Goal: Task Accomplishment & Management: Manage account settings

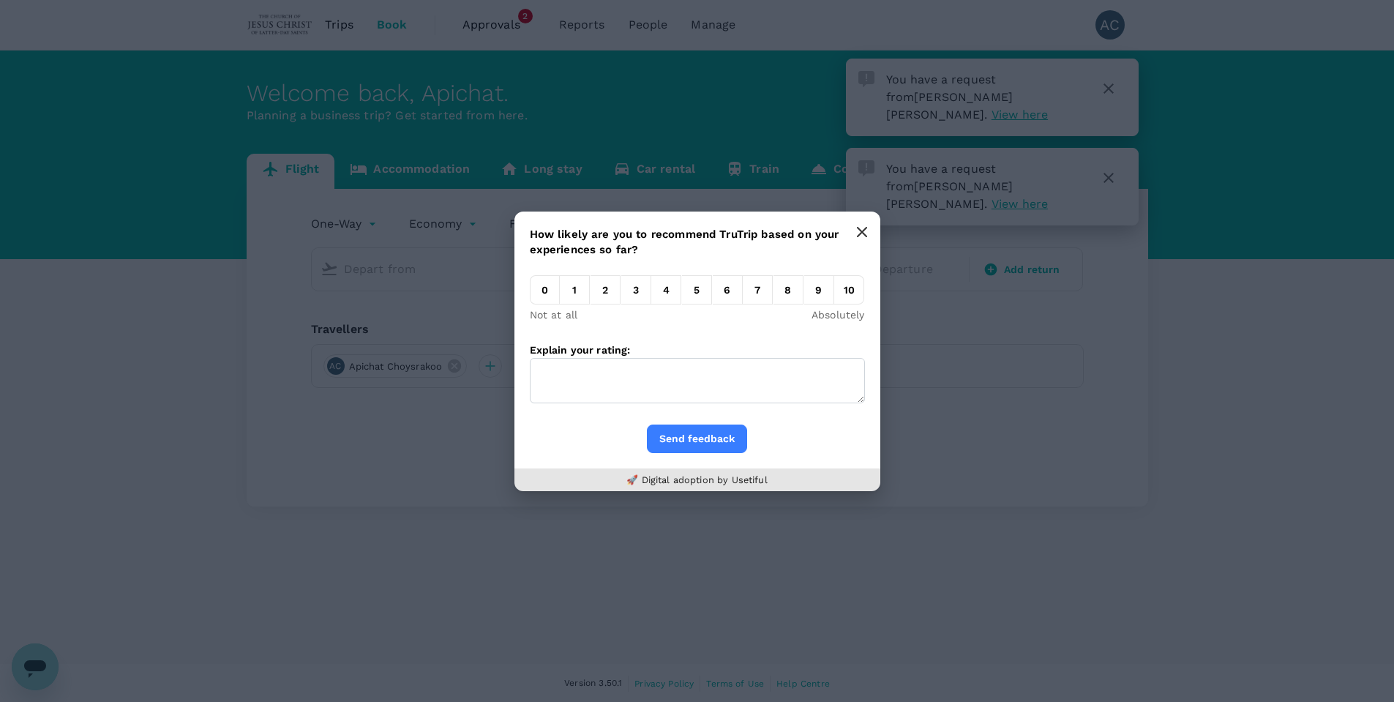
click at [867, 236] on icon "button" at bounding box center [862, 232] width 9 height 9
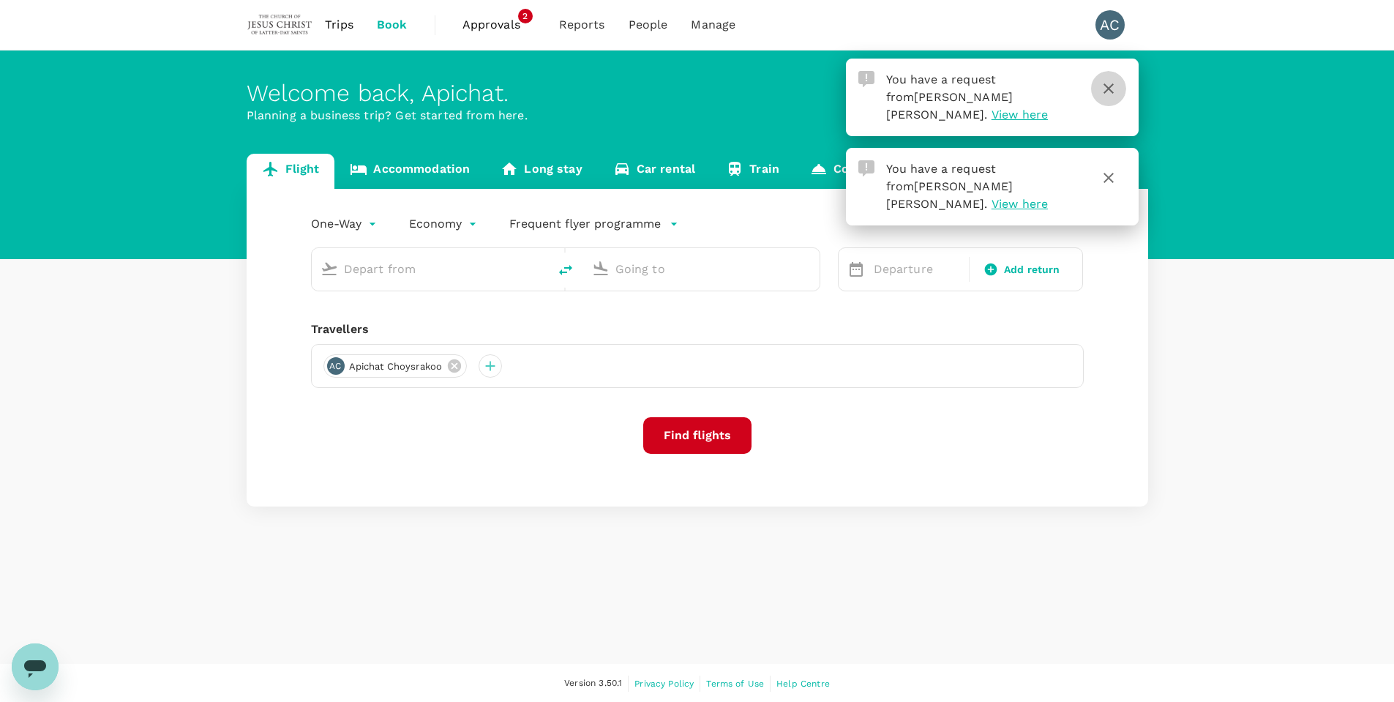
click at [1116, 89] on icon "button" at bounding box center [1109, 89] width 18 height 18
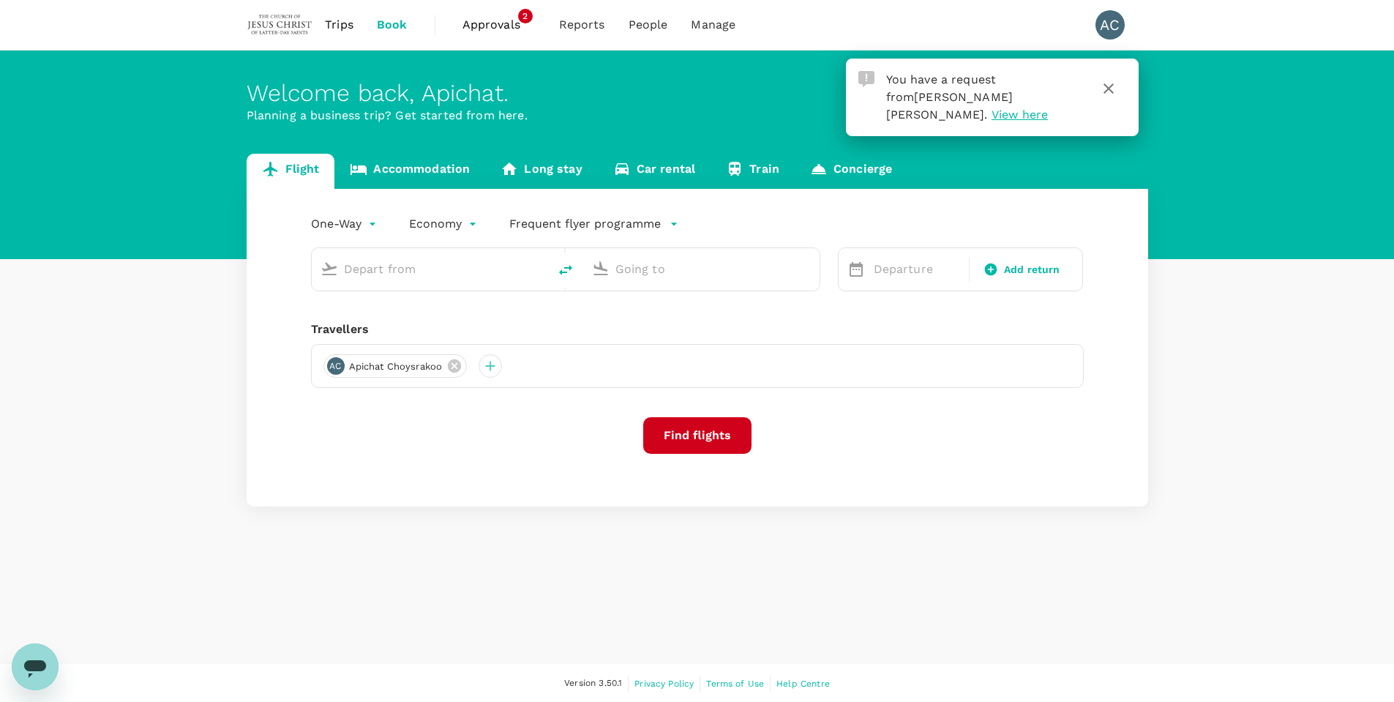
click at [1113, 88] on icon "button" at bounding box center [1109, 89] width 18 height 18
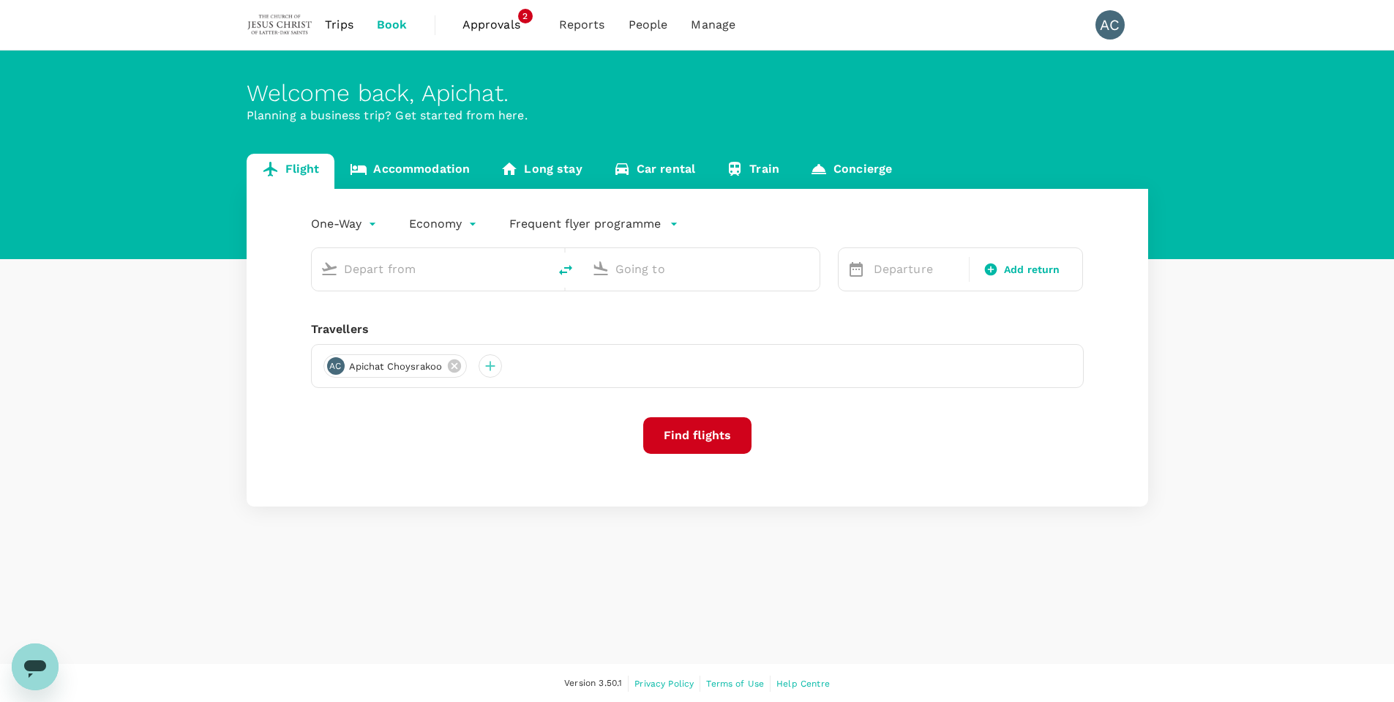
click at [493, 23] on span "Approvals" at bounding box center [499, 25] width 73 height 18
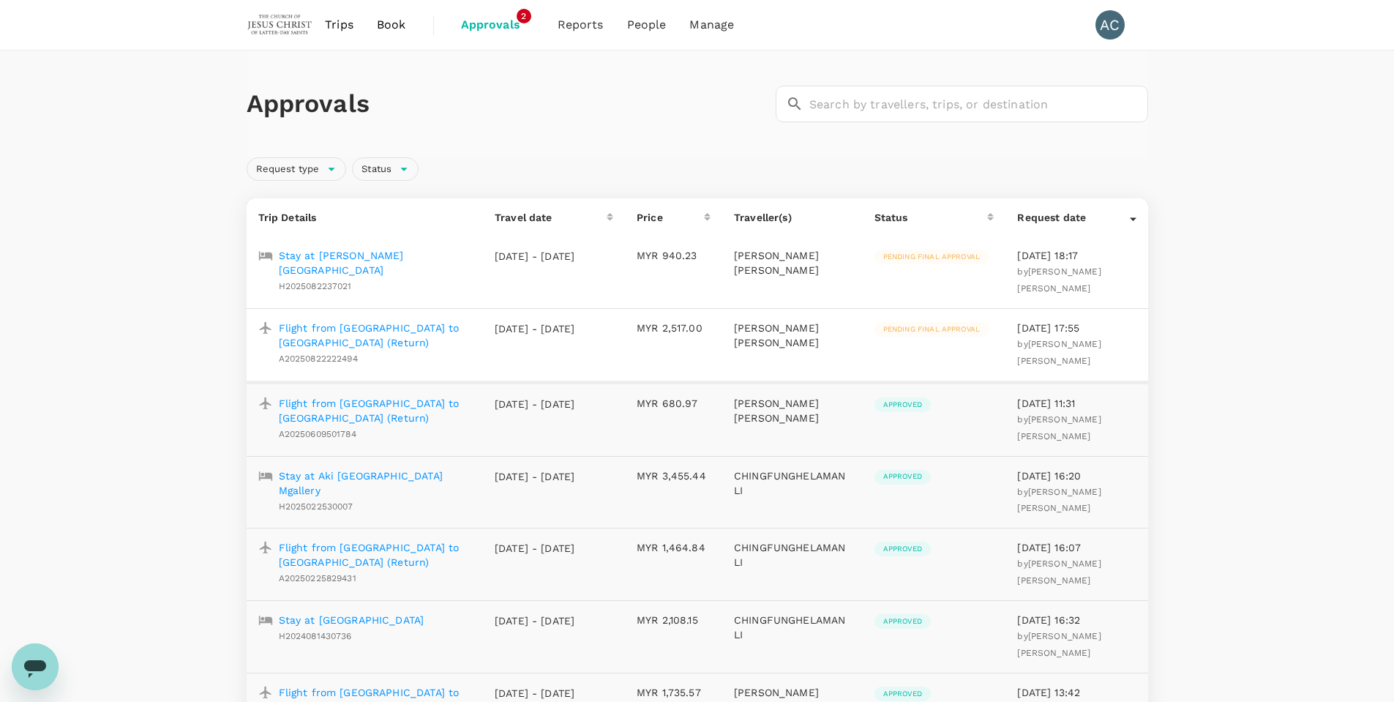
click at [365, 321] on p "Flight from [GEOGRAPHIC_DATA] to [GEOGRAPHIC_DATA] (Return)" at bounding box center [375, 335] width 193 height 29
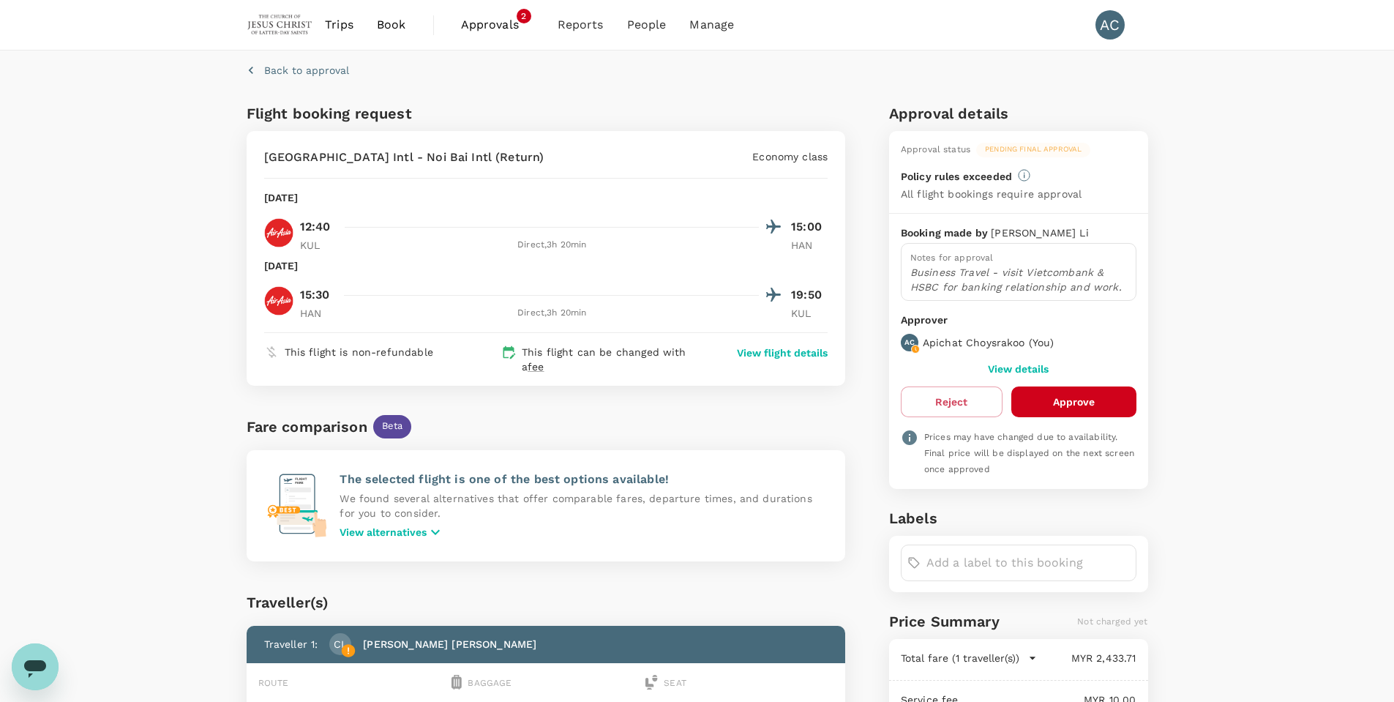
click at [1093, 402] on button "Approve" at bounding box center [1074, 401] width 125 height 31
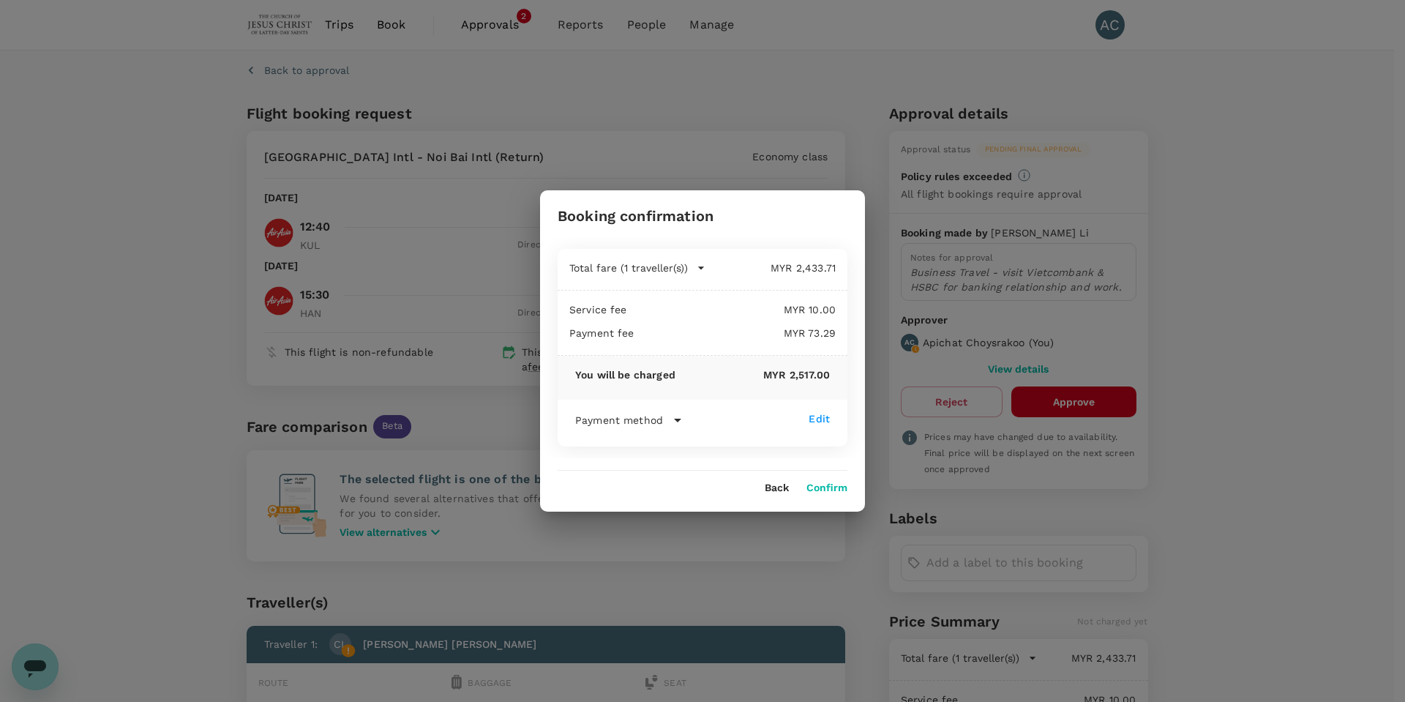
click at [847, 488] on button "Confirm" at bounding box center [827, 488] width 41 height 12
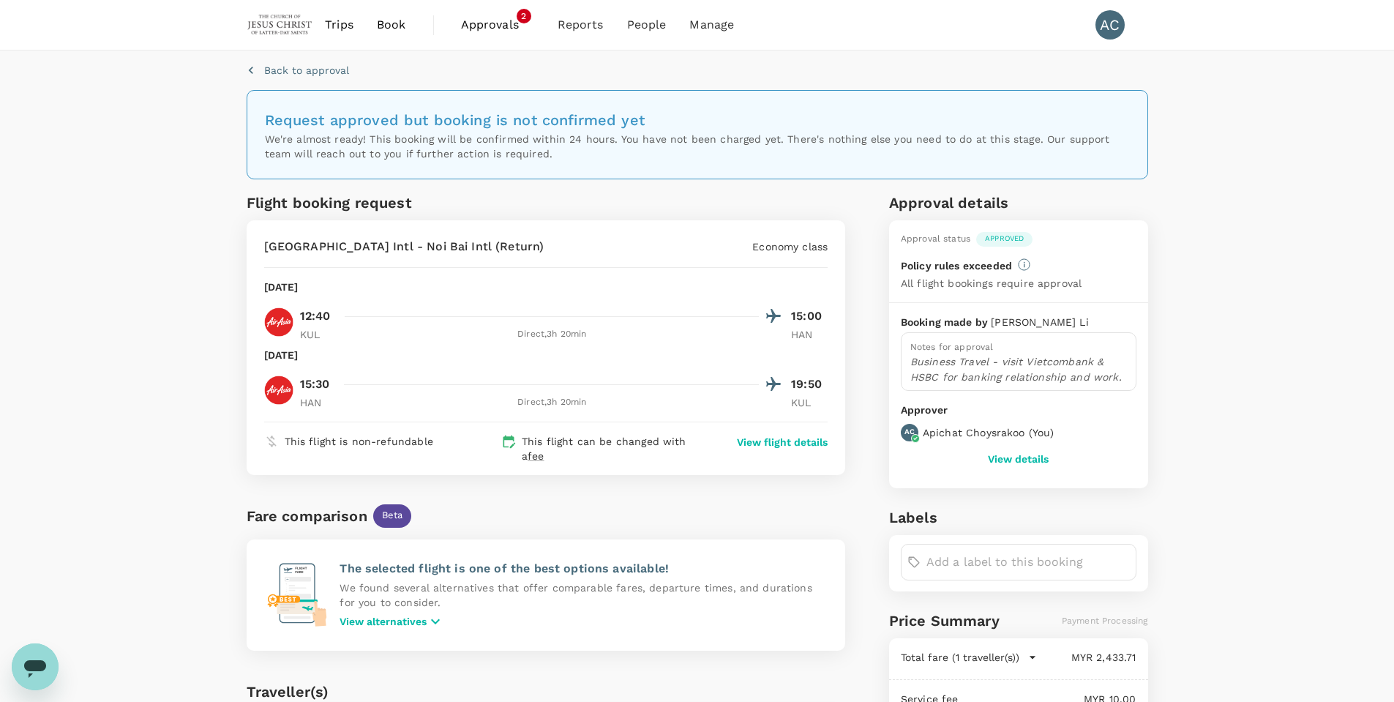
click at [491, 30] on span "Approvals" at bounding box center [497, 25] width 73 height 18
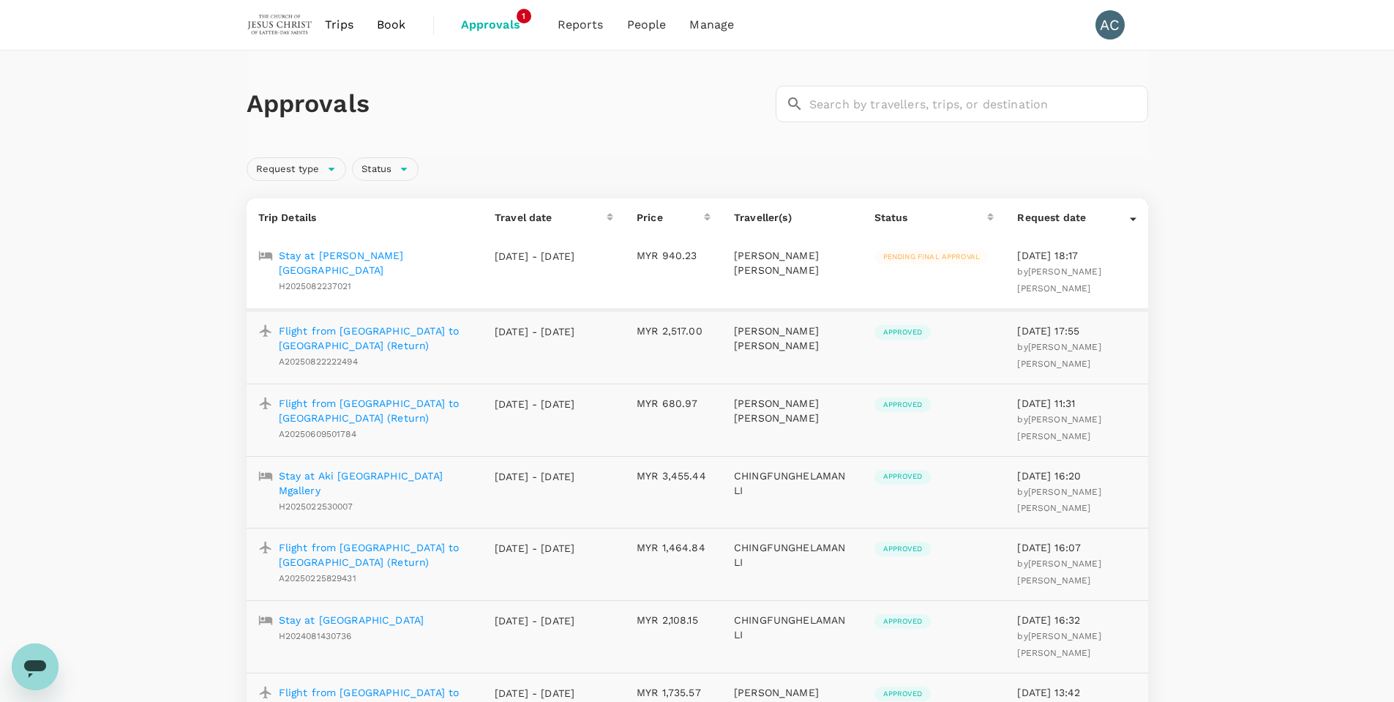
click at [369, 259] on p "Stay at [PERSON_NAME][GEOGRAPHIC_DATA]" at bounding box center [375, 262] width 193 height 29
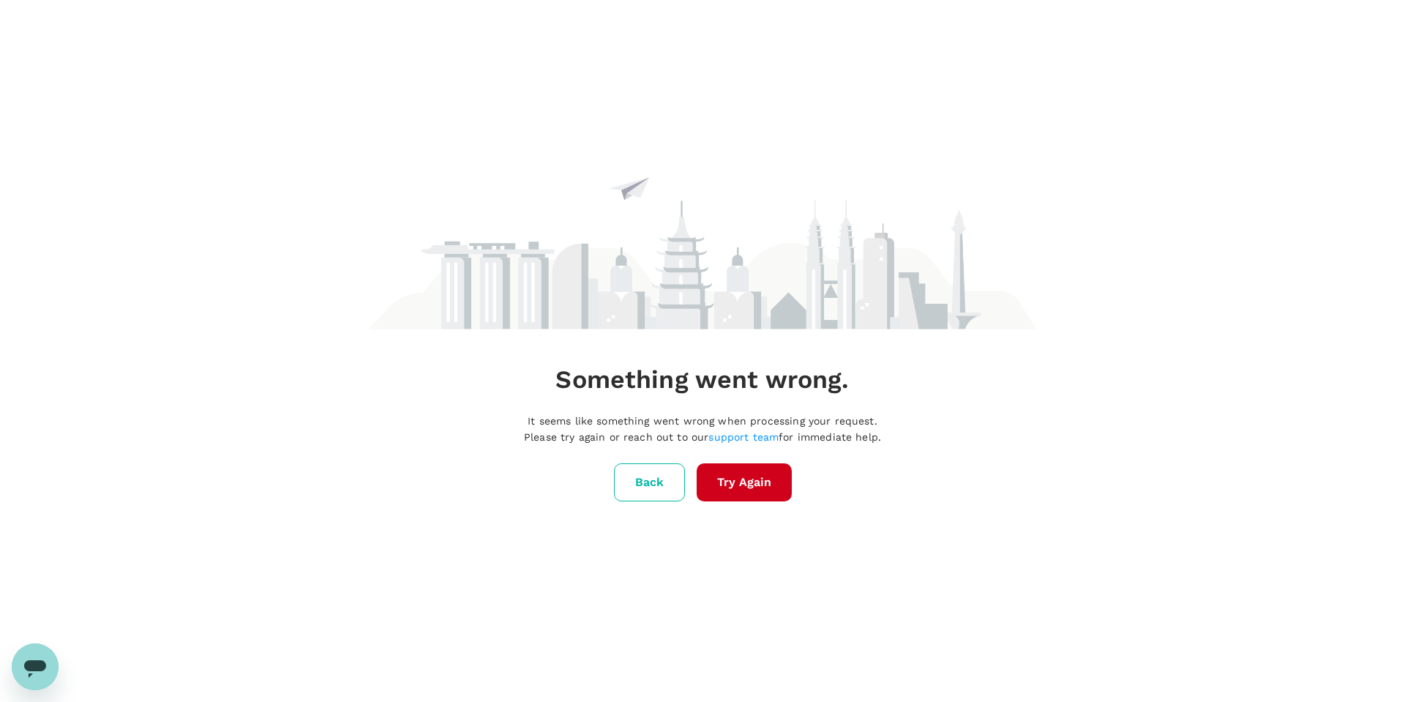
click at [635, 483] on button "Back" at bounding box center [649, 482] width 71 height 38
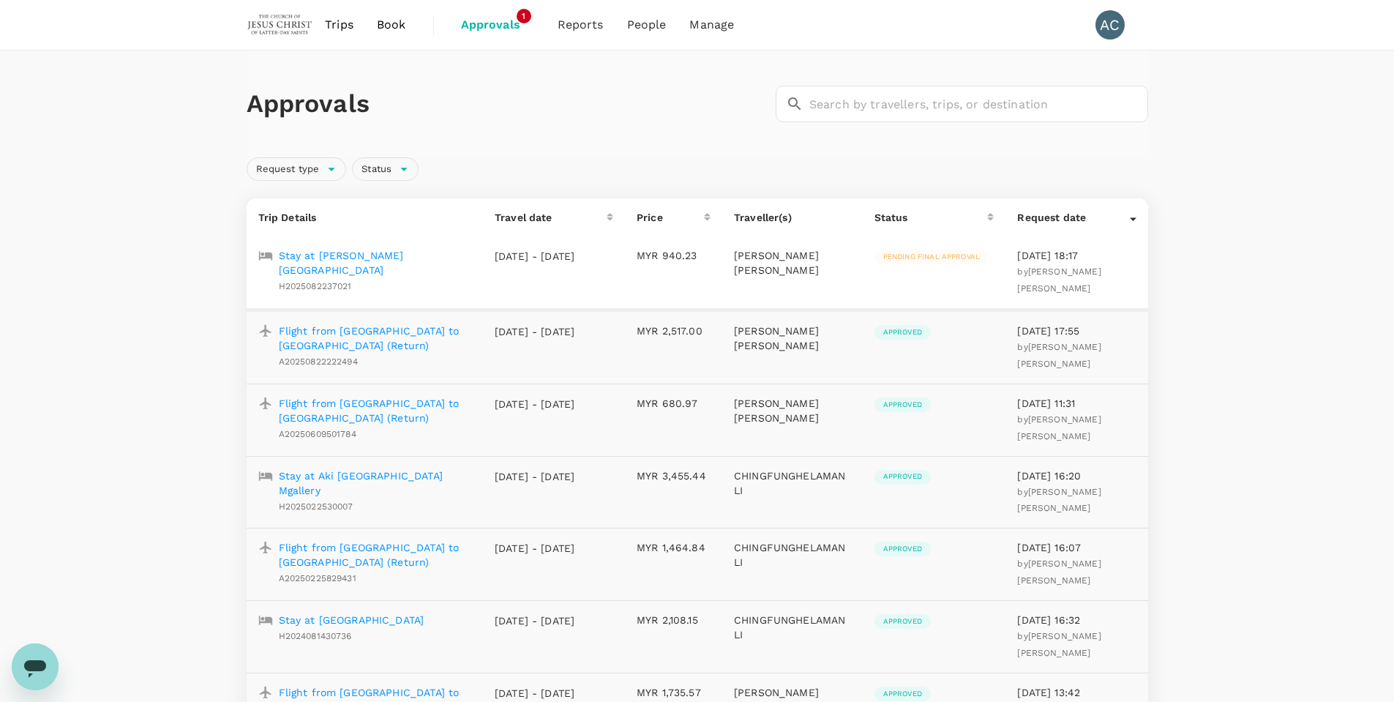
click at [367, 255] on p "Stay at [PERSON_NAME][GEOGRAPHIC_DATA]" at bounding box center [375, 262] width 193 height 29
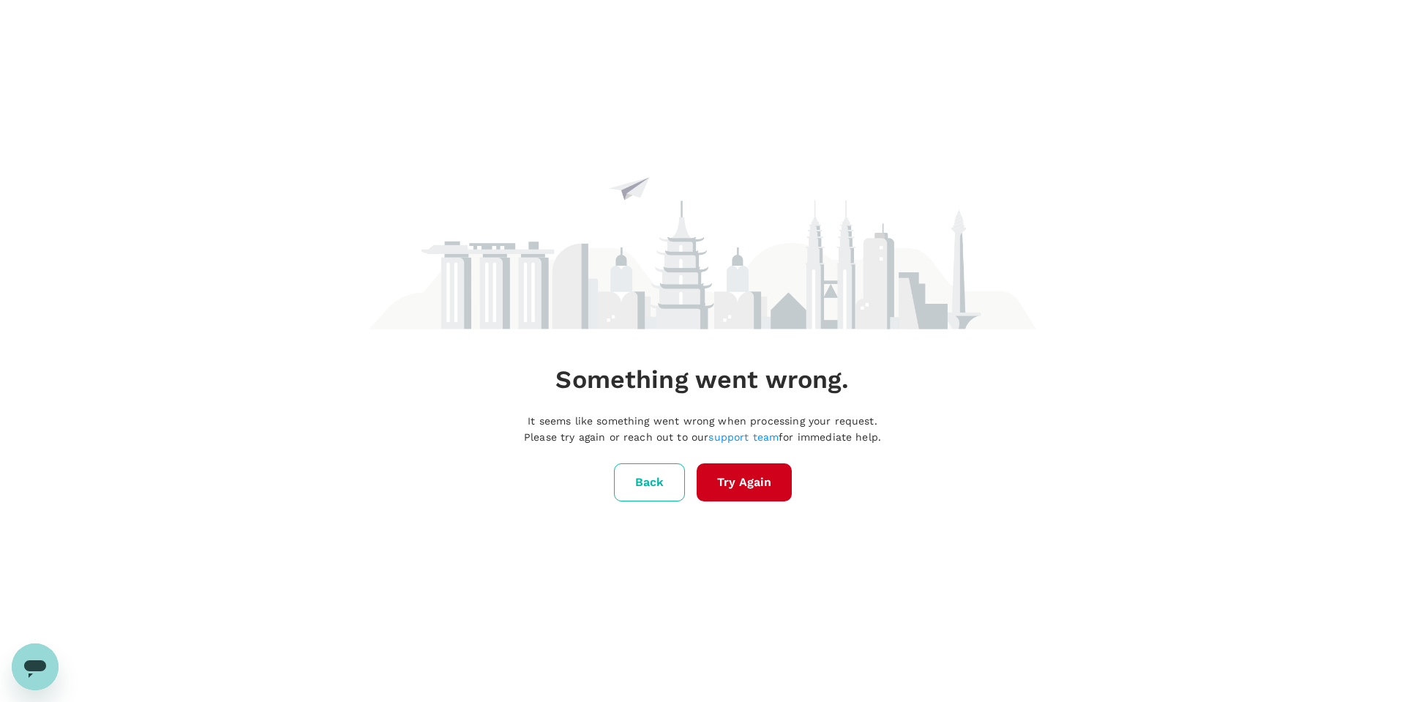
click at [663, 494] on button "Back" at bounding box center [649, 482] width 71 height 38
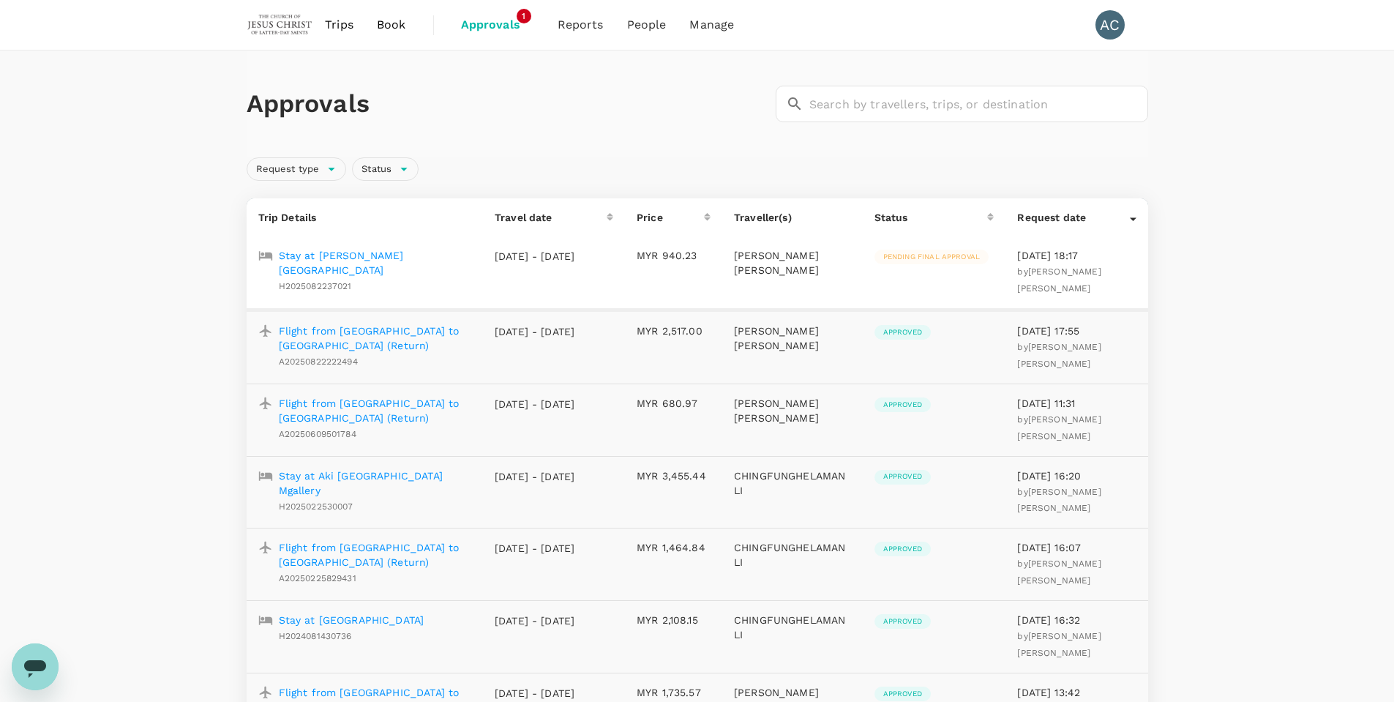
click at [971, 260] on span "Pending final approval" at bounding box center [932, 257] width 114 height 10
click at [351, 256] on p "Stay at [PERSON_NAME][GEOGRAPHIC_DATA]" at bounding box center [375, 262] width 193 height 29
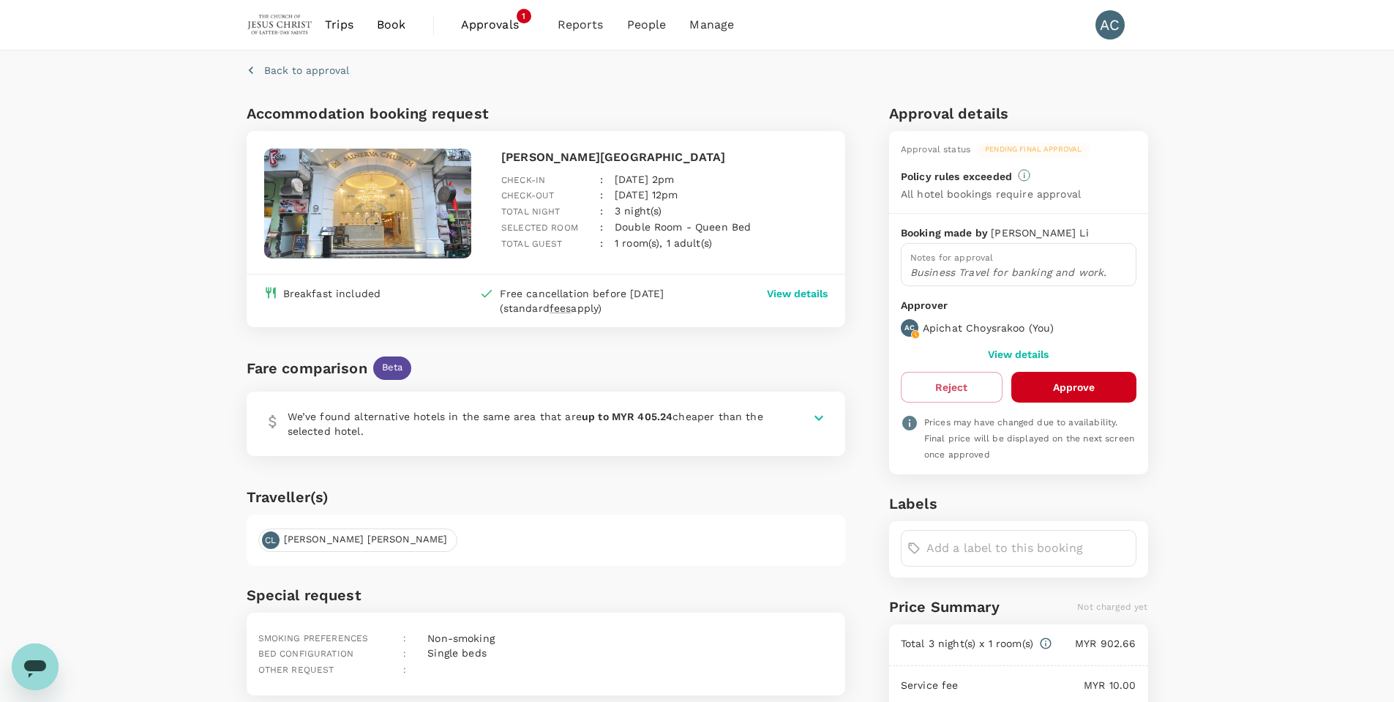
click at [1052, 385] on button "Approve" at bounding box center [1074, 387] width 125 height 31
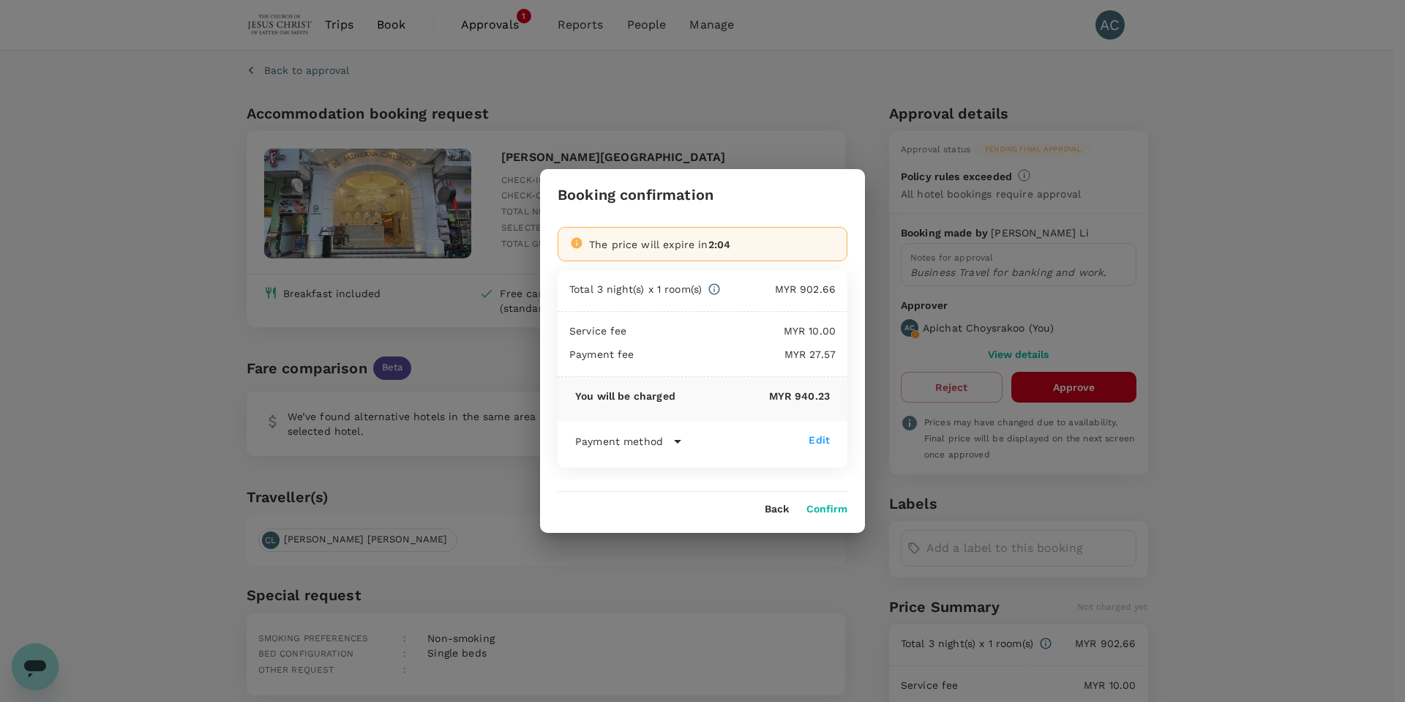
click at [832, 508] on button "Confirm" at bounding box center [827, 510] width 41 height 12
